Goal: Navigation & Orientation: Find specific page/section

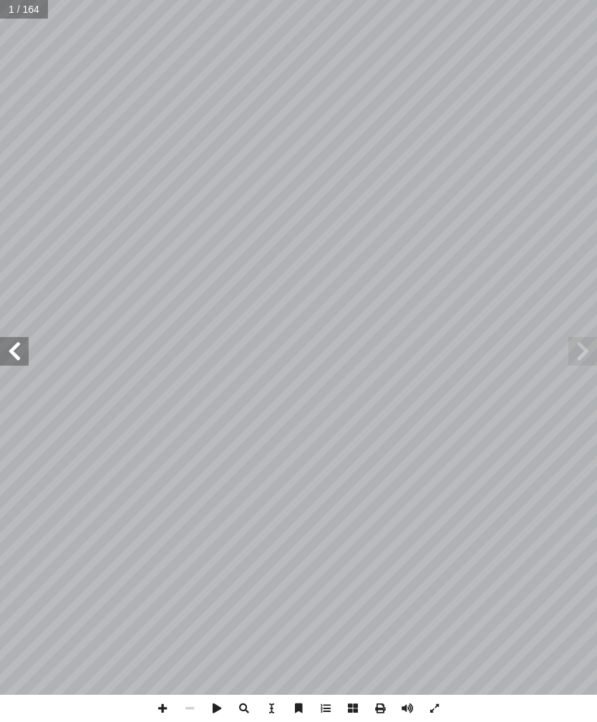
click at [14, 359] on span at bounding box center [14, 351] width 29 height 29
click at [24, 352] on span at bounding box center [14, 351] width 29 height 29
click at [21, 346] on span at bounding box center [14, 351] width 29 height 29
click at [27, 347] on span at bounding box center [14, 351] width 29 height 29
click at [25, 350] on span at bounding box center [14, 351] width 29 height 29
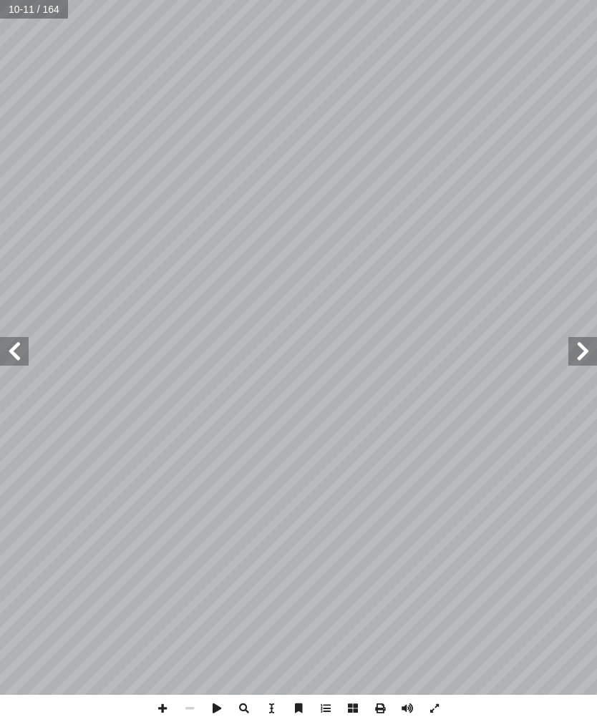
click at [10, 352] on span at bounding box center [14, 351] width 29 height 29
click at [20, 344] on span at bounding box center [14, 351] width 29 height 29
click at [26, 340] on span at bounding box center [14, 351] width 29 height 29
click at [23, 347] on span at bounding box center [14, 351] width 29 height 29
click at [16, 357] on span at bounding box center [14, 351] width 29 height 29
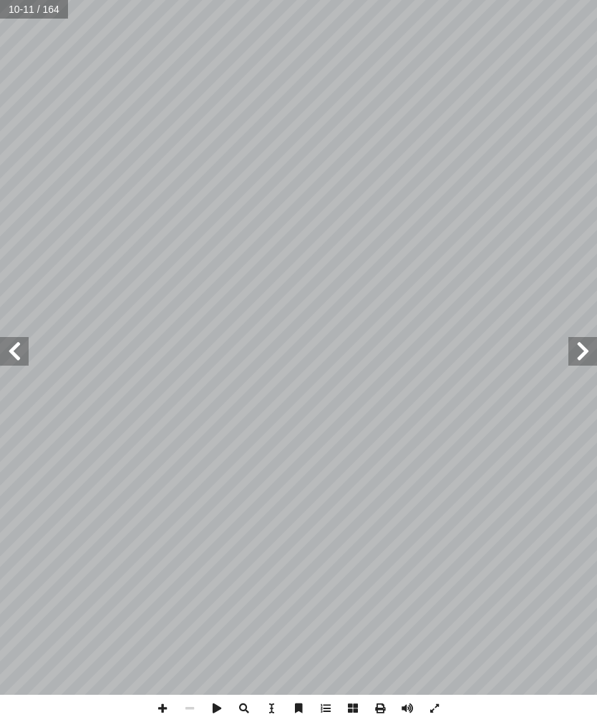
click at [16, 361] on span at bounding box center [14, 351] width 29 height 29
click at [18, 351] on span at bounding box center [14, 351] width 29 height 29
click at [21, 343] on span at bounding box center [14, 351] width 29 height 29
click at [13, 350] on span at bounding box center [14, 351] width 29 height 29
click at [8, 354] on span at bounding box center [14, 351] width 29 height 29
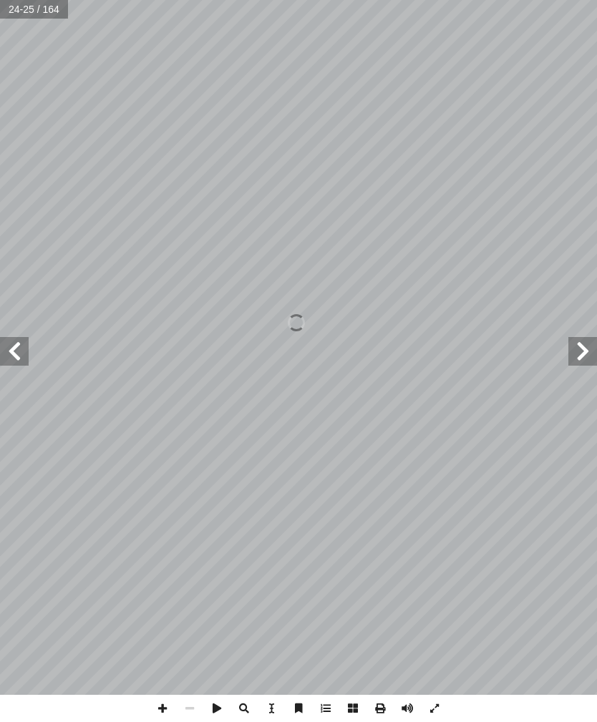
click at [18, 346] on span at bounding box center [14, 351] width 29 height 29
click at [19, 352] on span at bounding box center [14, 351] width 29 height 29
click at [10, 342] on span at bounding box center [14, 351] width 29 height 29
click at [19, 347] on span at bounding box center [14, 351] width 29 height 29
click at [8, 352] on span at bounding box center [14, 351] width 29 height 29
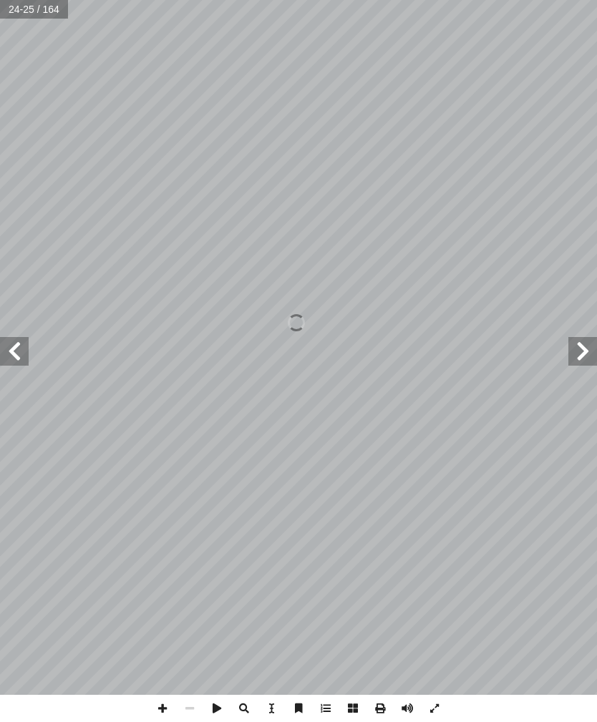
click at [13, 350] on span at bounding box center [14, 351] width 29 height 29
click at [6, 352] on span at bounding box center [14, 351] width 29 height 29
click at [10, 354] on span at bounding box center [14, 351] width 29 height 29
click at [9, 352] on span at bounding box center [14, 351] width 29 height 29
click at [18, 352] on span at bounding box center [14, 351] width 29 height 29
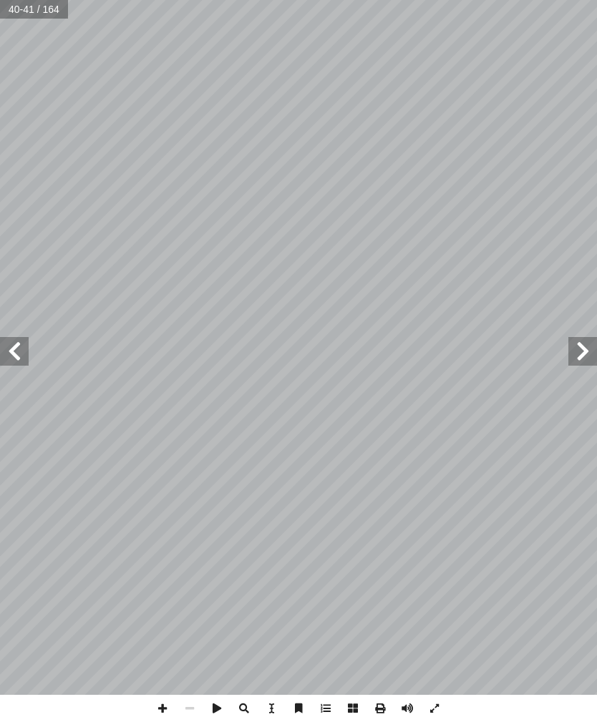
click at [16, 337] on span at bounding box center [14, 351] width 29 height 29
click at [12, 351] on span at bounding box center [14, 351] width 29 height 29
click at [3, 352] on span at bounding box center [14, 351] width 29 height 29
click at [4, 351] on span at bounding box center [14, 351] width 29 height 29
click at [8, 354] on span at bounding box center [14, 351] width 29 height 29
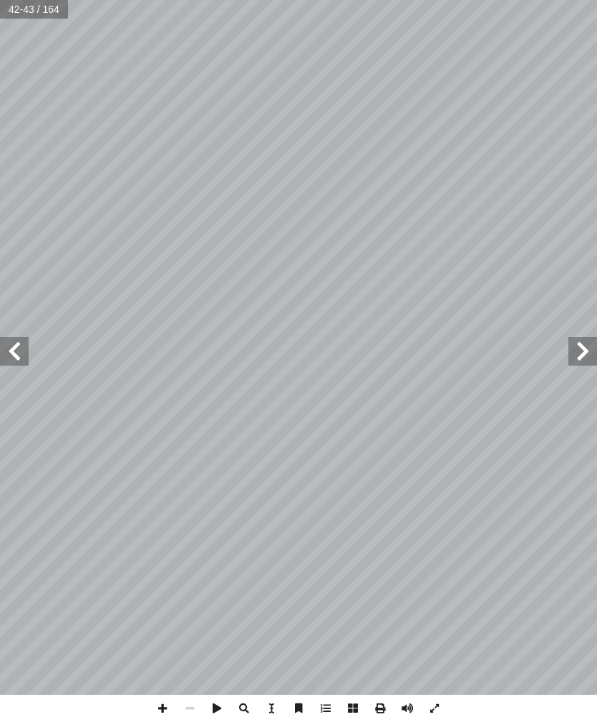
click at [9, 349] on span at bounding box center [14, 351] width 29 height 29
click at [576, 352] on span at bounding box center [582, 351] width 29 height 29
click at [21, 344] on span at bounding box center [14, 351] width 29 height 29
click at [23, 351] on span at bounding box center [14, 351] width 29 height 29
click at [26, 354] on span at bounding box center [14, 351] width 29 height 29
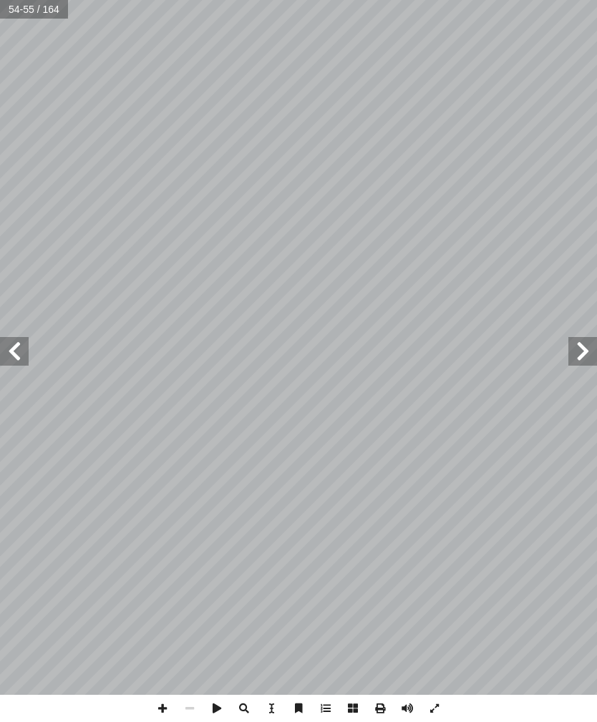
click at [9, 353] on span at bounding box center [14, 351] width 29 height 29
click at [9, 354] on span at bounding box center [14, 351] width 29 height 29
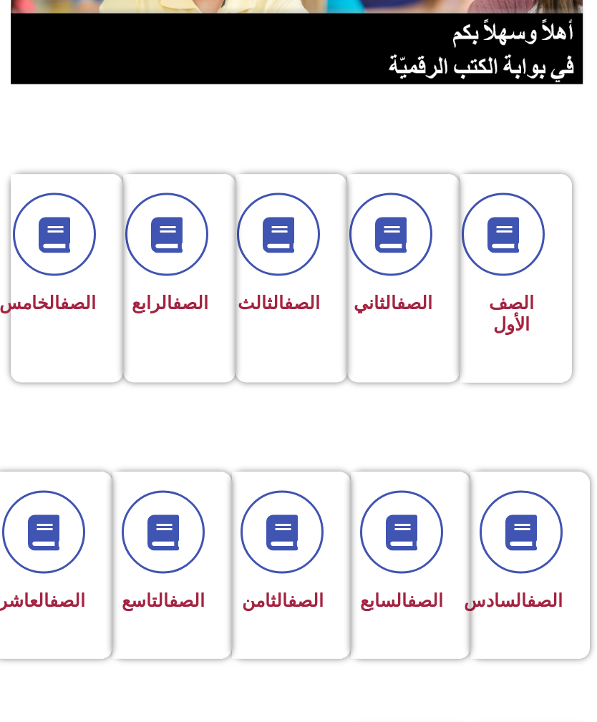
scroll to position [218, 0]
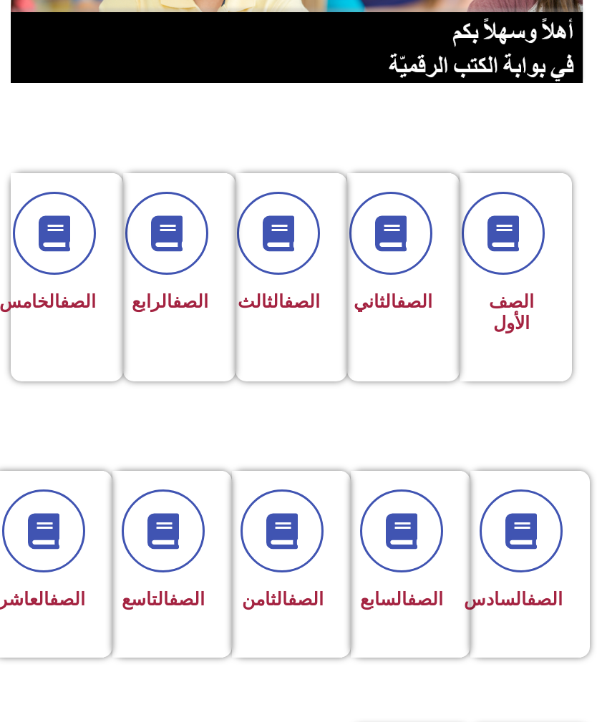
click at [530, 558] on span at bounding box center [521, 531] width 83 height 83
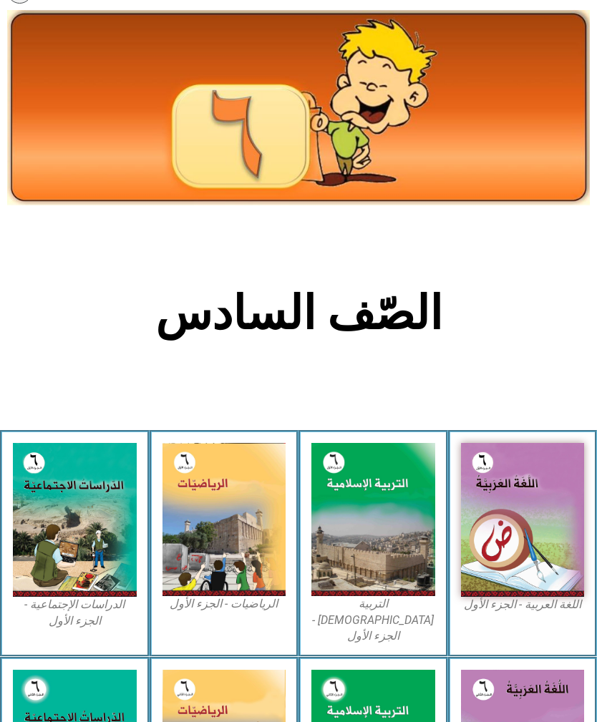
scroll to position [27, 0]
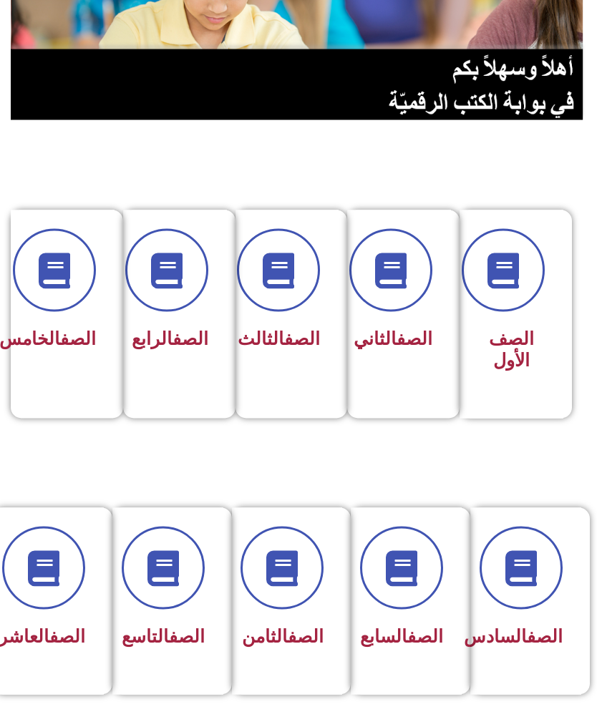
scroll to position [182, 0]
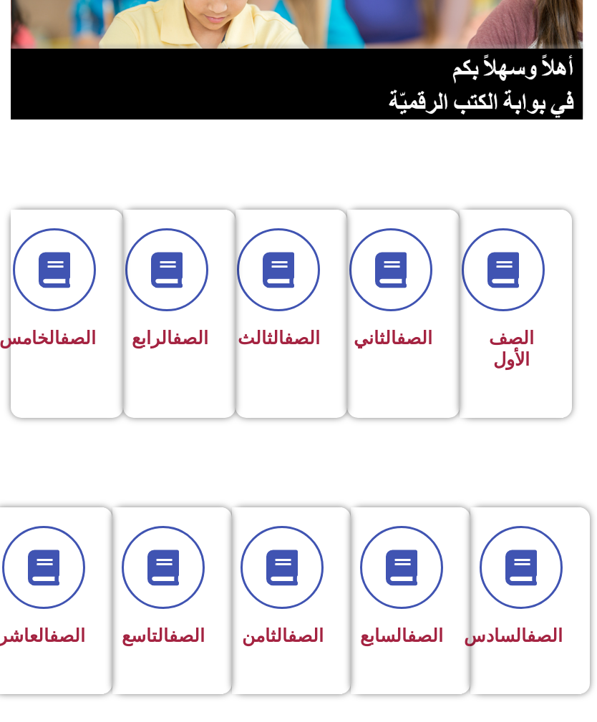
click at [56, 319] on div "الصف الخامس" at bounding box center [62, 292] width 67 height 128
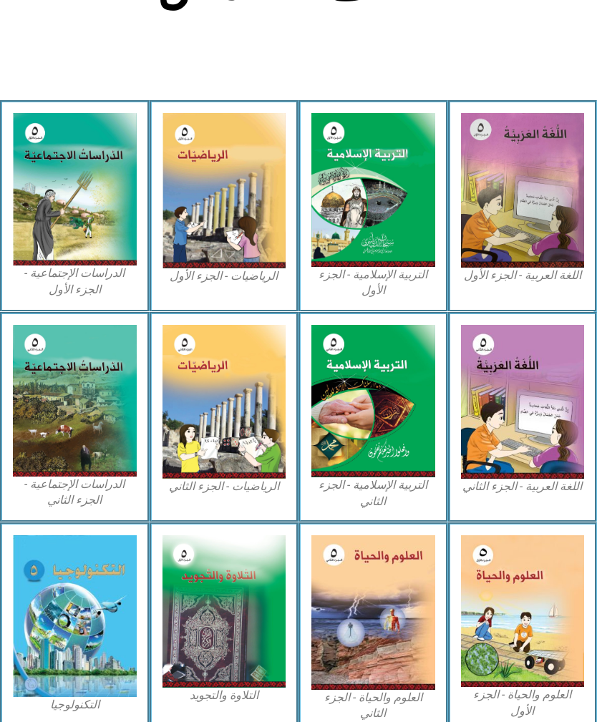
scroll to position [375, 0]
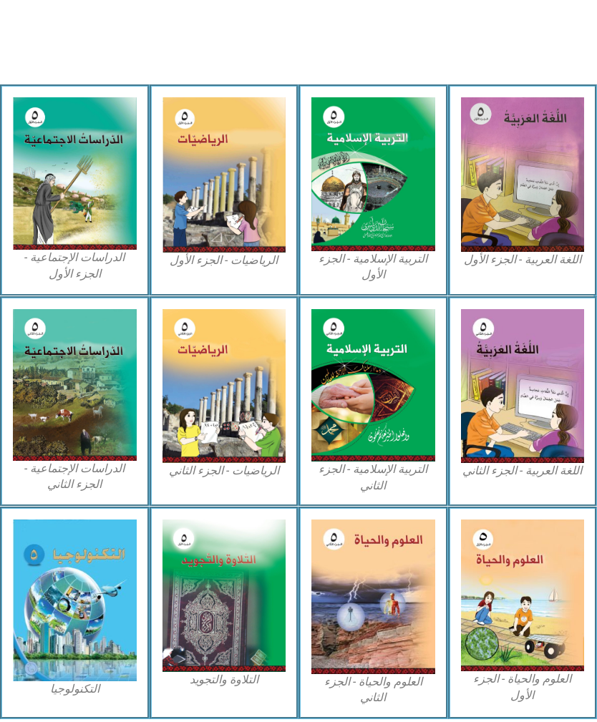
click at [497, 97] on img at bounding box center [523, 174] width 124 height 155
click at [93, 574] on img at bounding box center [75, 601] width 124 height 162
click at [98, 558] on img at bounding box center [75, 601] width 124 height 162
click at [92, 579] on img at bounding box center [75, 601] width 124 height 162
click at [78, 592] on img at bounding box center [75, 601] width 124 height 162
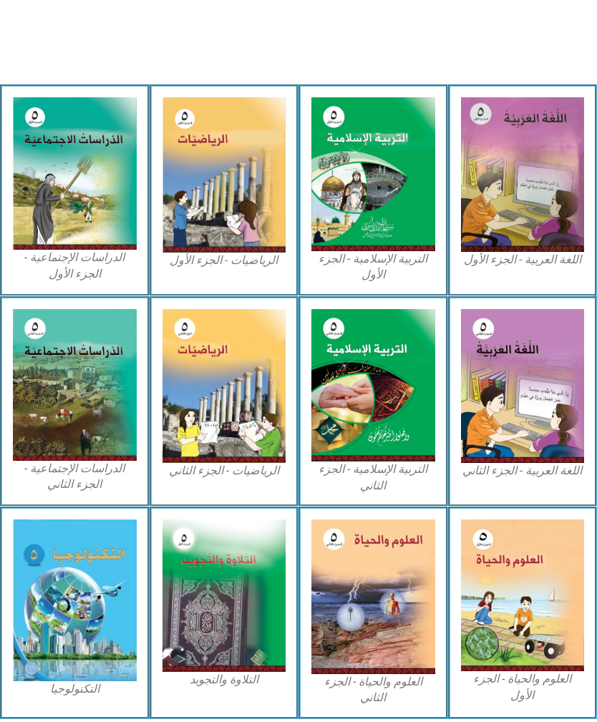
click at [81, 608] on img at bounding box center [75, 601] width 124 height 162
click at [71, 604] on img at bounding box center [75, 601] width 124 height 162
click at [223, 388] on img at bounding box center [225, 386] width 124 height 154
click at [85, 570] on img at bounding box center [75, 601] width 124 height 162
click at [88, 576] on img at bounding box center [75, 601] width 124 height 162
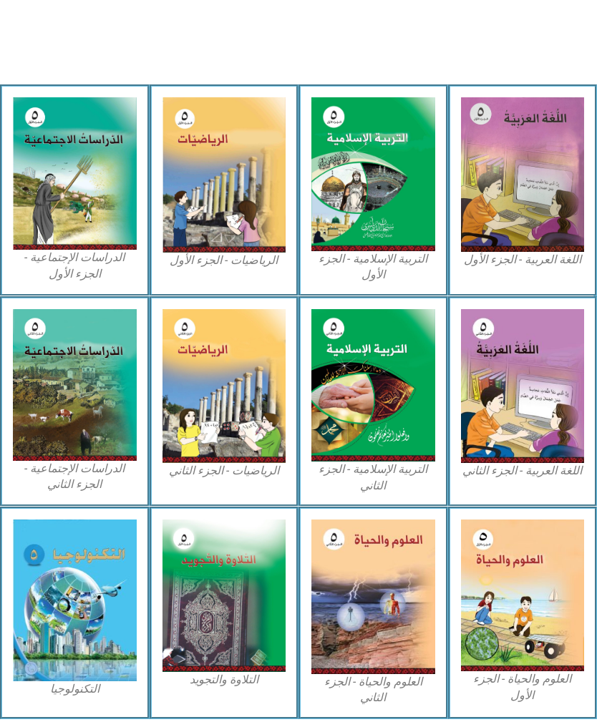
click at [93, 570] on img at bounding box center [75, 601] width 124 height 162
click at [97, 520] on img at bounding box center [75, 601] width 124 height 162
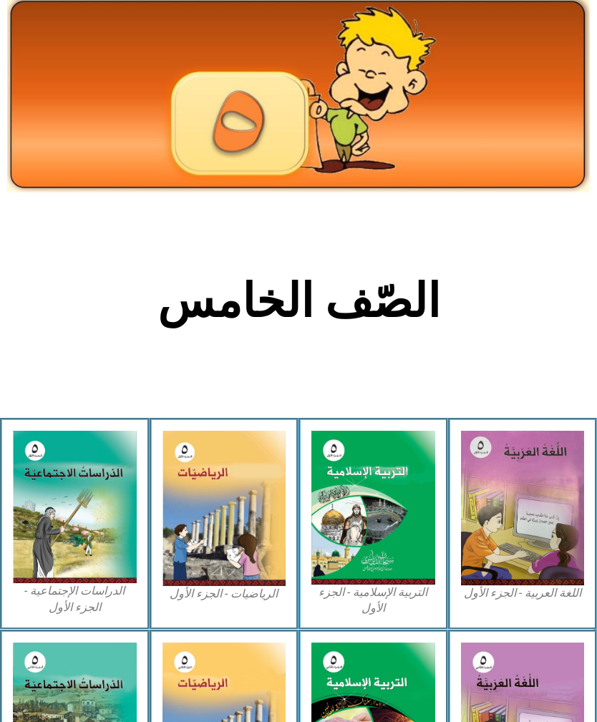
scroll to position [0, 0]
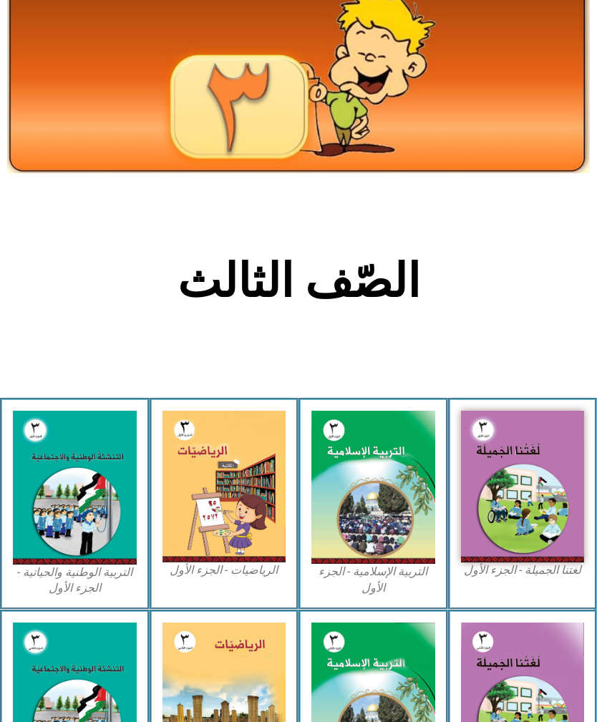
scroll to position [59, 0]
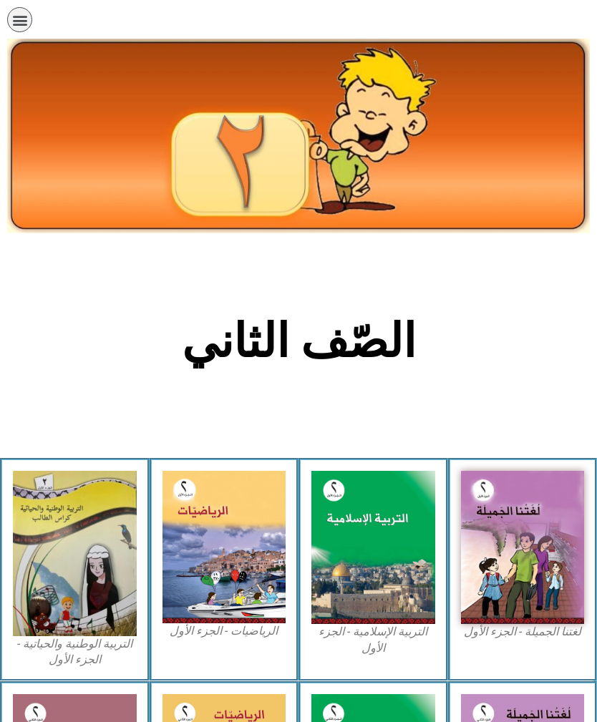
scroll to position [170, 0]
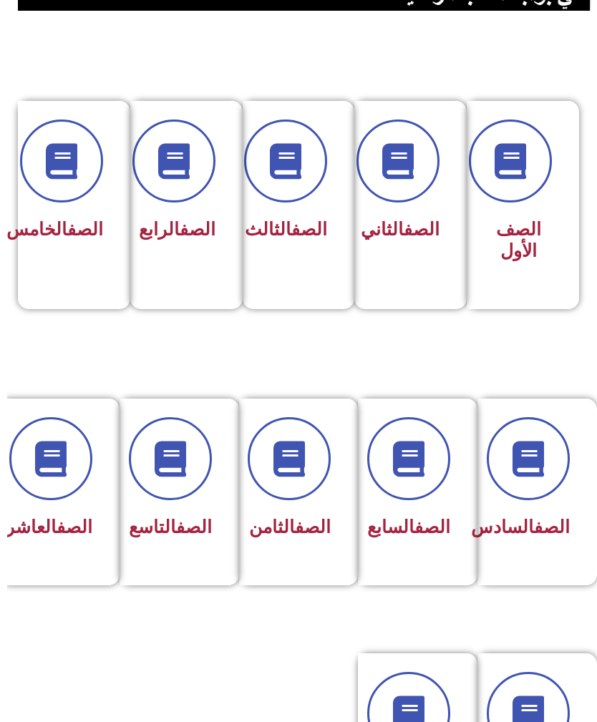
scroll to position [290, 0]
click at [55, 160] on icon at bounding box center [55, 162] width 36 height 36
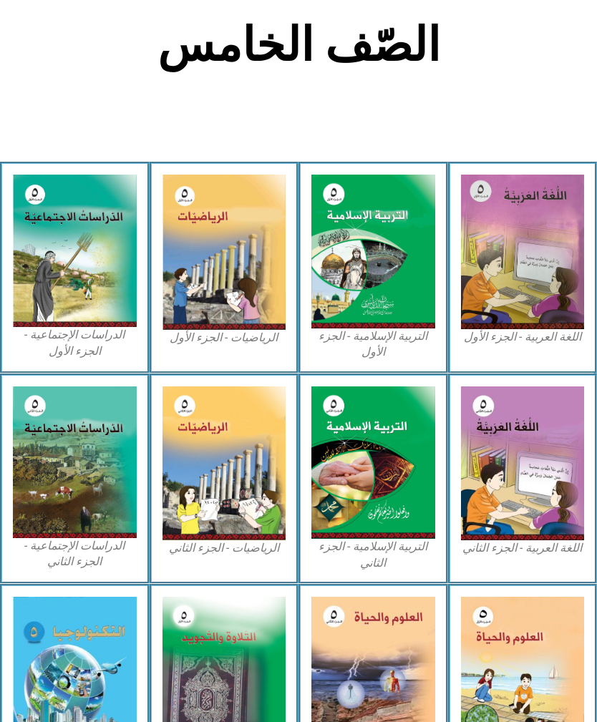
scroll to position [375, 0]
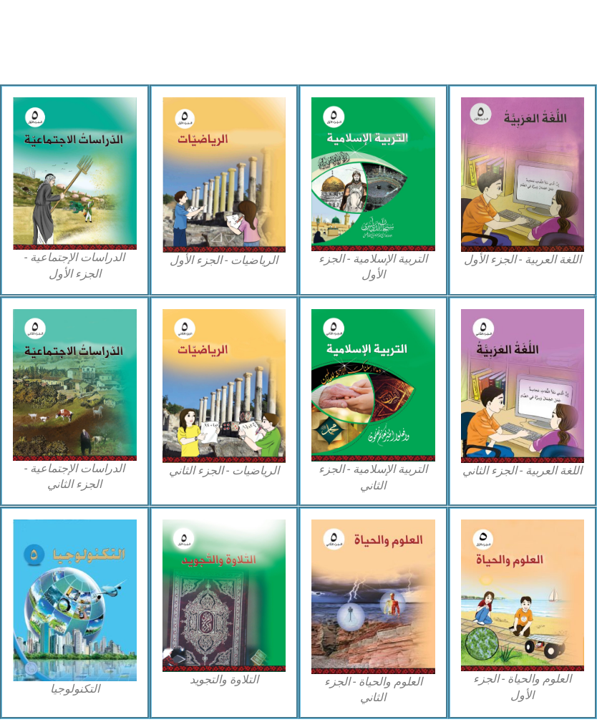
click at [84, 603] on img at bounding box center [75, 601] width 124 height 162
click at [76, 589] on img at bounding box center [75, 601] width 124 height 162
click at [74, 609] on img at bounding box center [75, 601] width 124 height 162
click at [536, 576] on img at bounding box center [523, 596] width 124 height 152
click at [67, 593] on img at bounding box center [75, 601] width 124 height 162
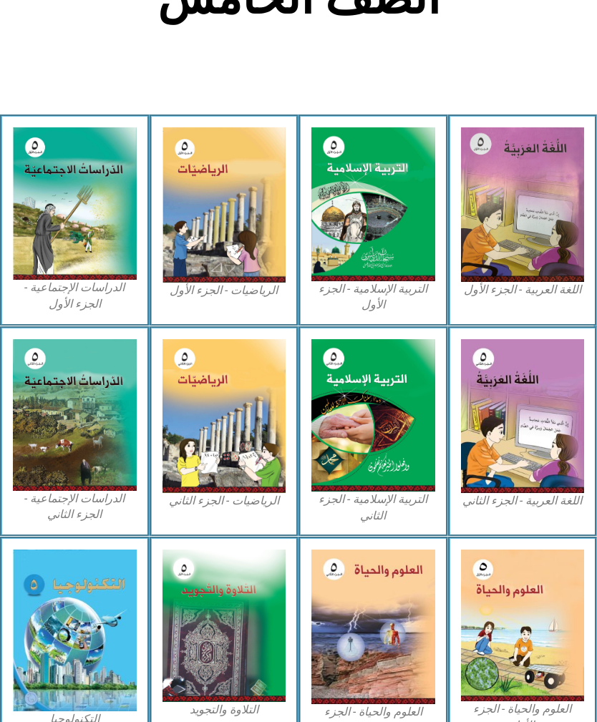
scroll to position [364, 0]
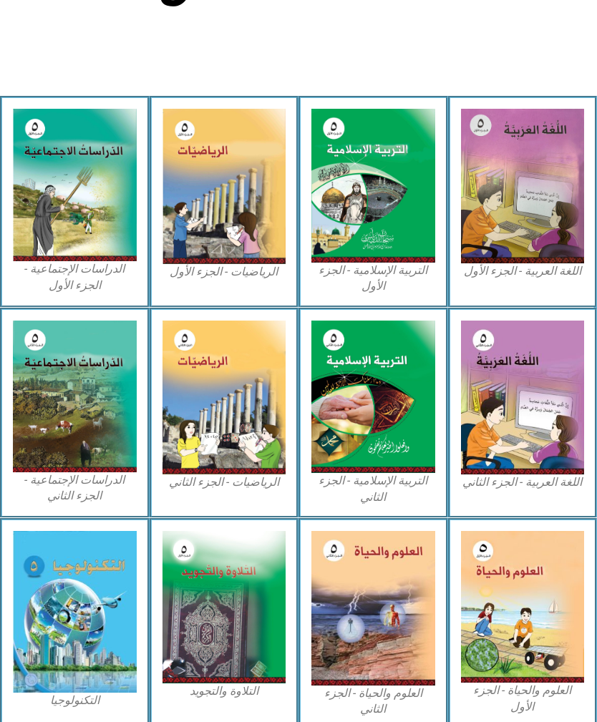
click at [86, 594] on img at bounding box center [75, 612] width 124 height 162
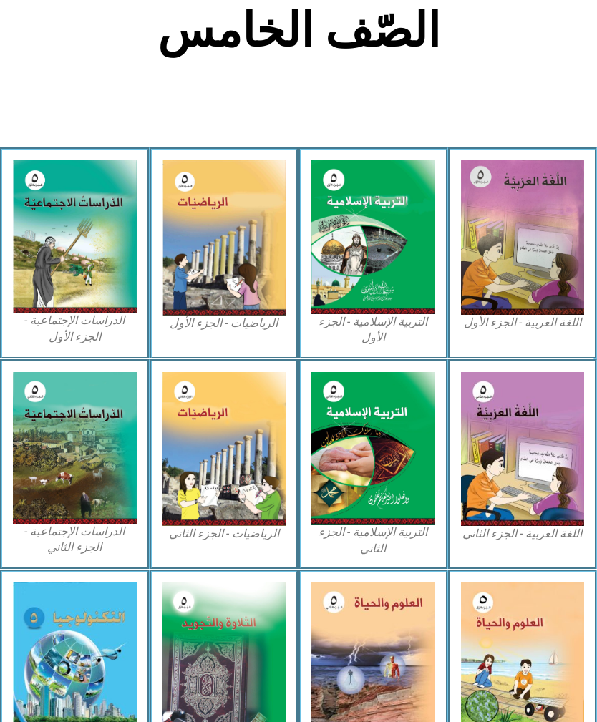
scroll to position [375, 0]
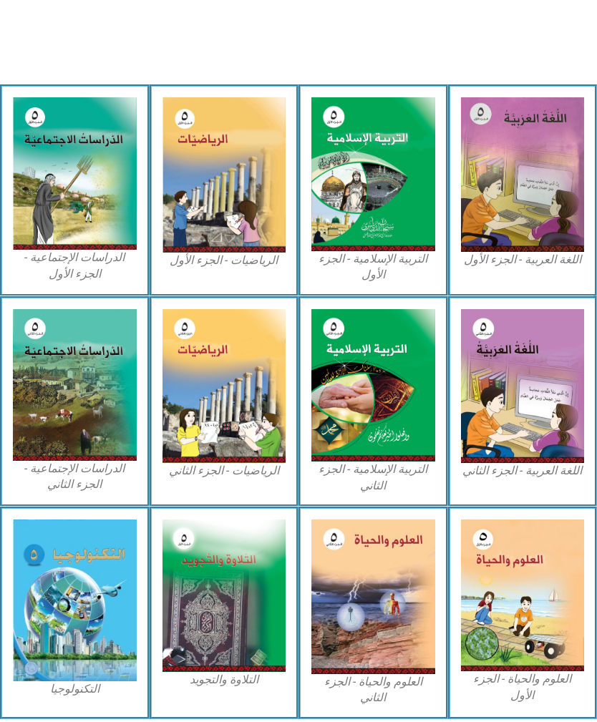
click at [44, 568] on img at bounding box center [75, 601] width 124 height 162
click at [60, 585] on img at bounding box center [75, 601] width 124 height 162
click at [44, 576] on img at bounding box center [75, 601] width 124 height 162
click at [217, 567] on img at bounding box center [225, 596] width 124 height 152
click at [70, 568] on img at bounding box center [75, 601] width 124 height 162
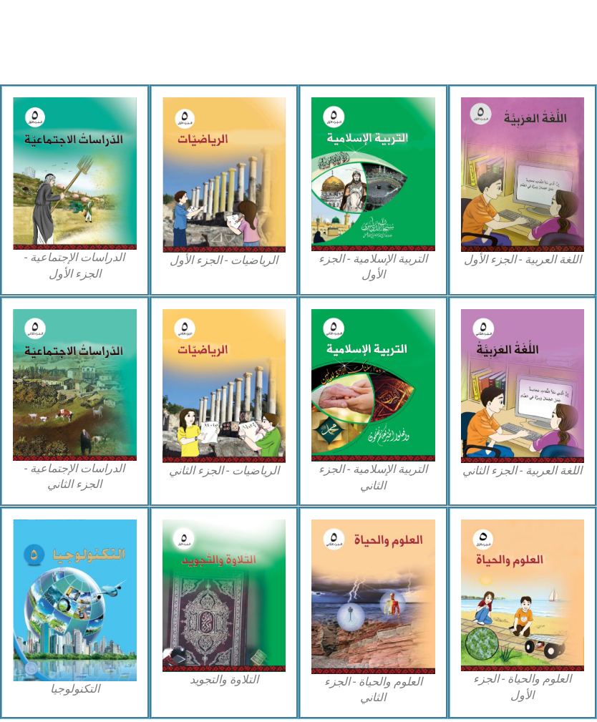
click at [69, 574] on img at bounding box center [75, 601] width 124 height 162
click at [87, 563] on img at bounding box center [75, 601] width 124 height 162
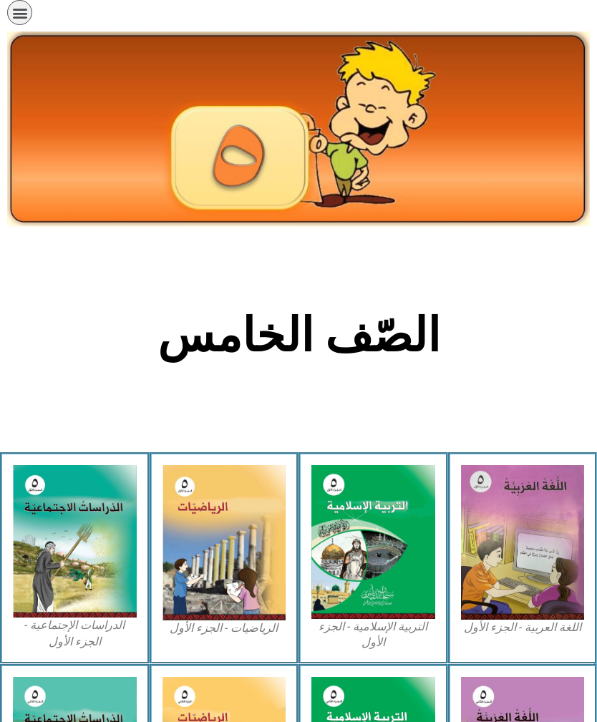
scroll to position [0, 0]
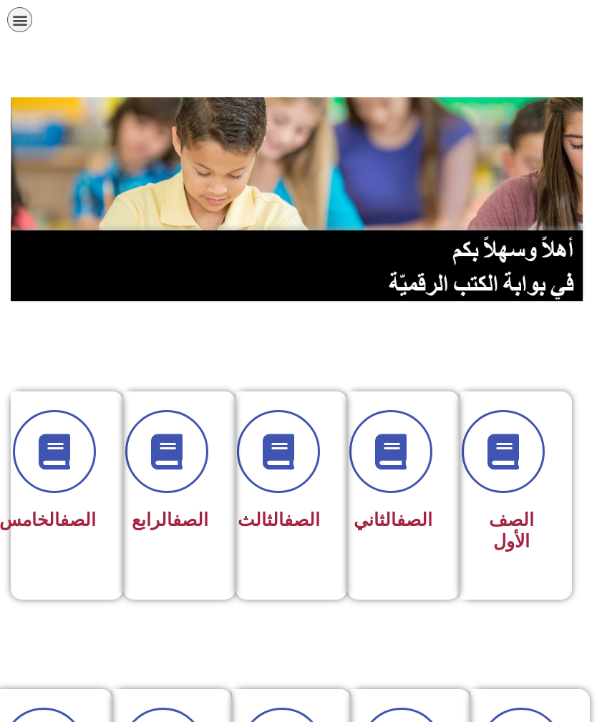
click at [280, 503] on div "الصف الثالث" at bounding box center [287, 474] width 67 height 128
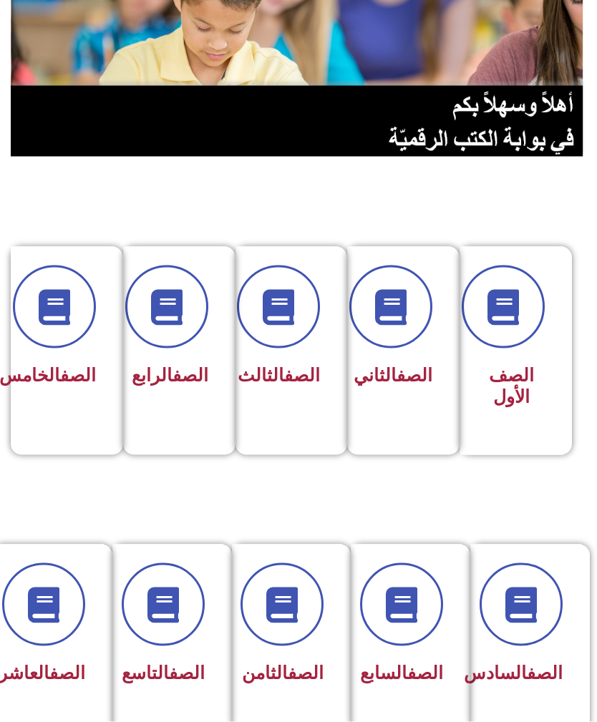
scroll to position [145, 0]
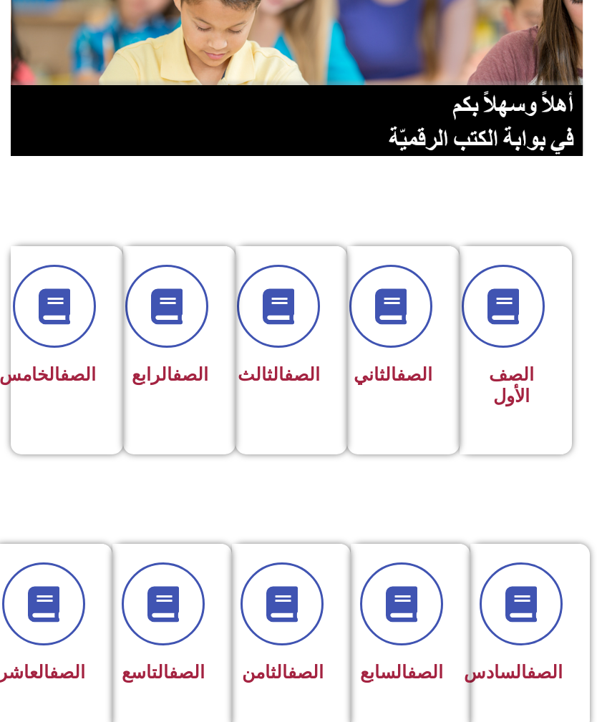
click at [397, 601] on icon at bounding box center [402, 604] width 36 height 36
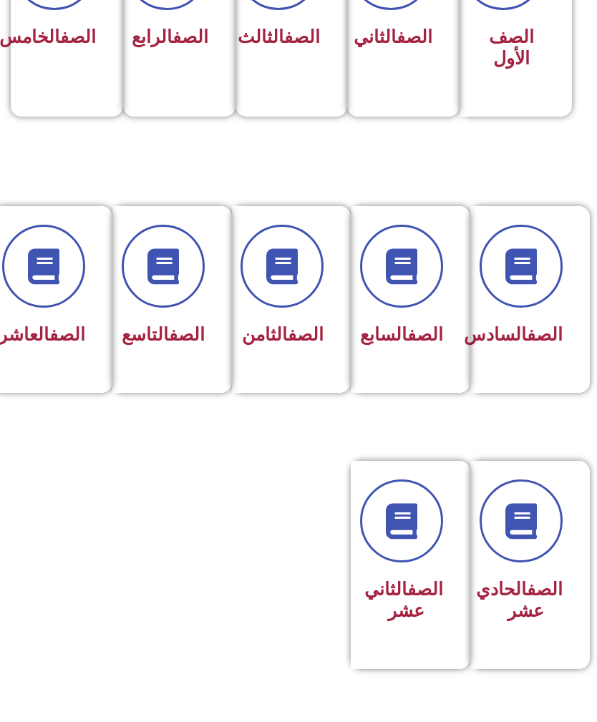
scroll to position [484, 0]
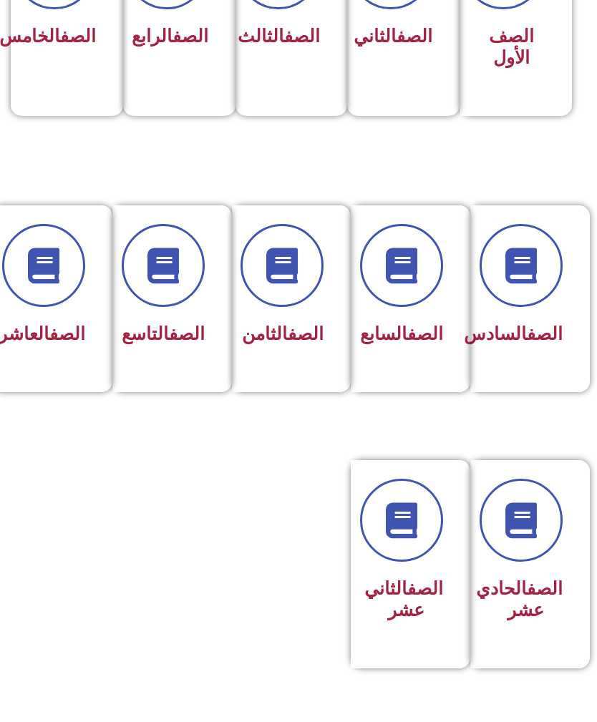
click at [268, 315] on div "الصف الثامن" at bounding box center [288, 288] width 74 height 128
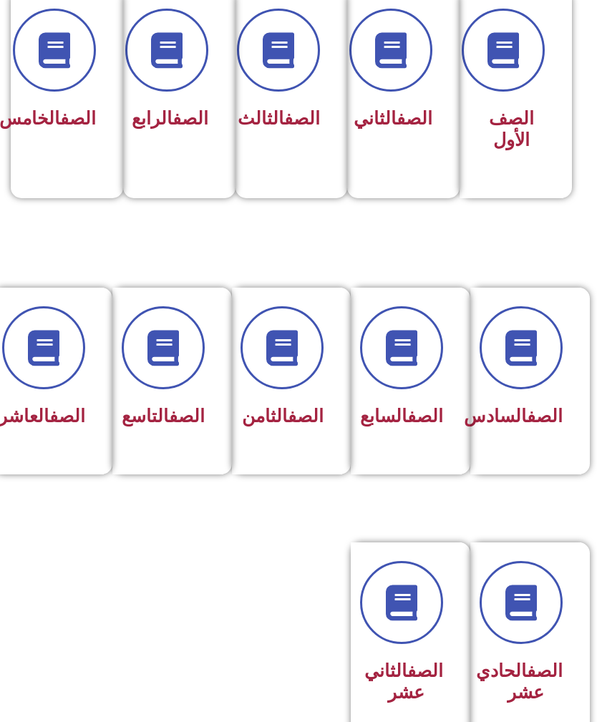
scroll to position [399, 0]
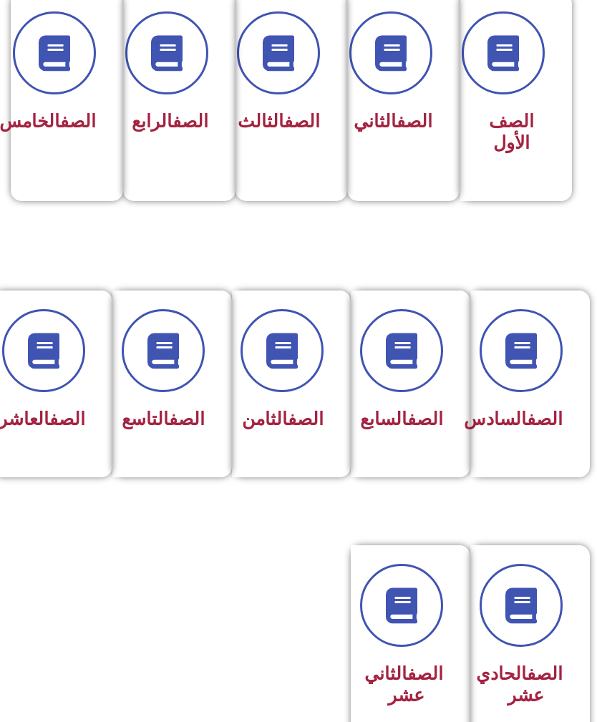
click at [291, 400] on div "الصف الثامن" at bounding box center [288, 373] width 74 height 128
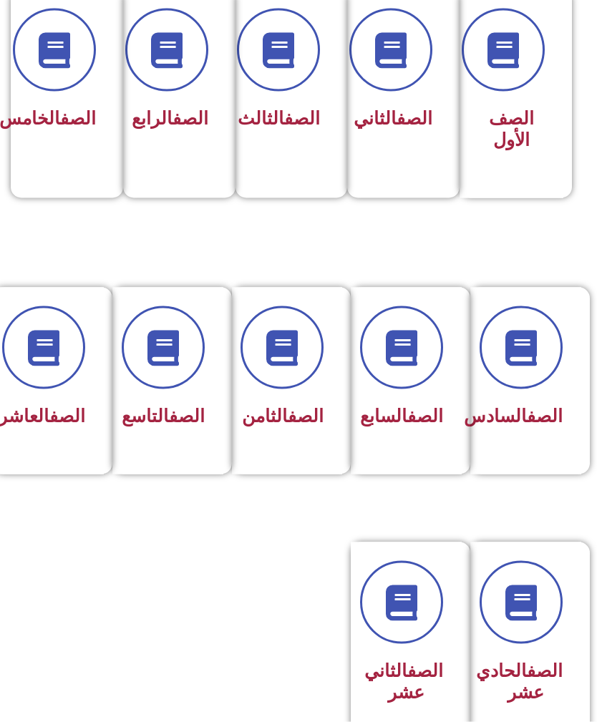
scroll to position [402, 0]
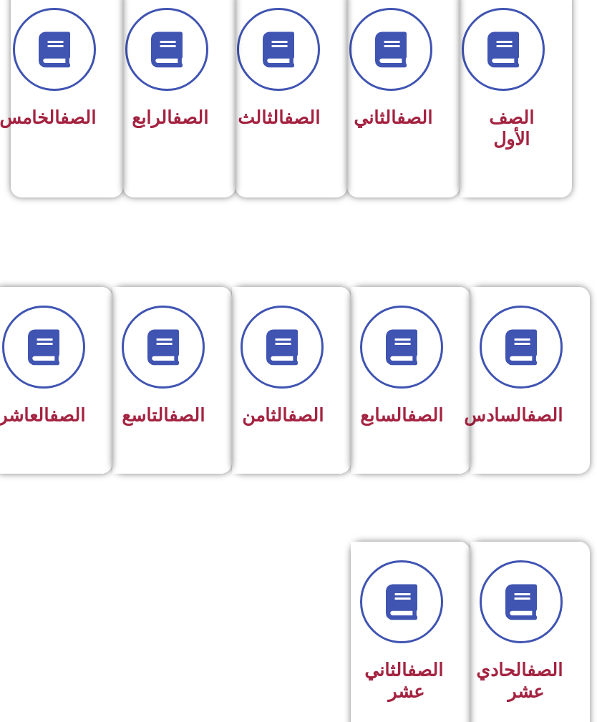
click at [175, 390] on div "الصف التاسع" at bounding box center [168, 370] width 74 height 128
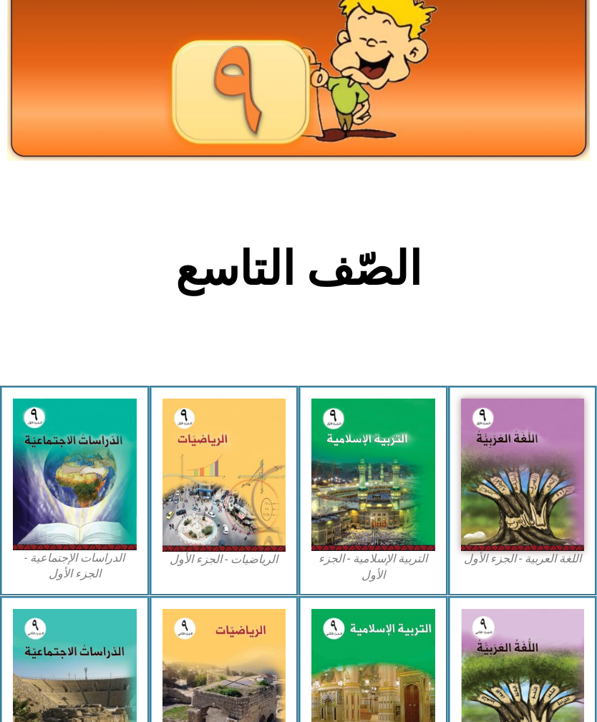
scroll to position [68, 0]
